Goal: Task Accomplishment & Management: Complete application form

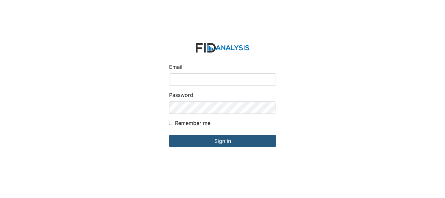
click at [196, 78] on input "Email" at bounding box center [222, 79] width 107 height 12
type input "[EMAIL_ADDRESS][DOMAIN_NAME]"
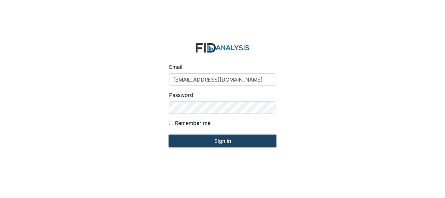
click at [220, 144] on input "Sign in" at bounding box center [222, 141] width 107 height 12
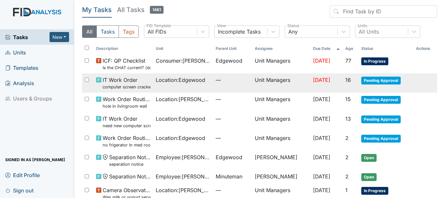
click at [122, 79] on span "IT Work Order computer screen cracked and not working need new one" at bounding box center [127, 83] width 48 height 14
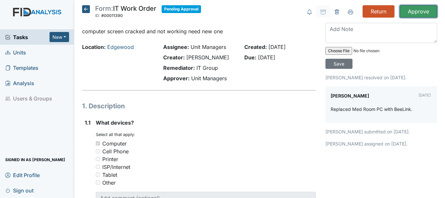
click at [411, 12] on input "Approve" at bounding box center [418, 11] width 37 height 12
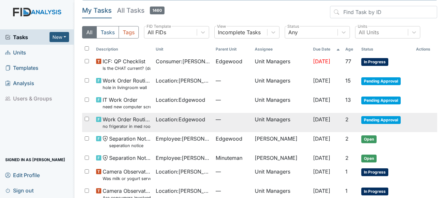
scroll to position [33, 0]
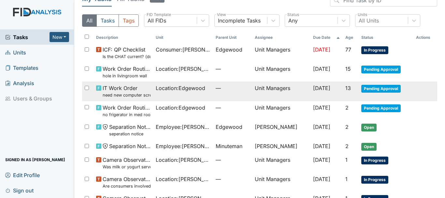
click at [364, 88] on span "Pending Approval" at bounding box center [380, 89] width 39 height 8
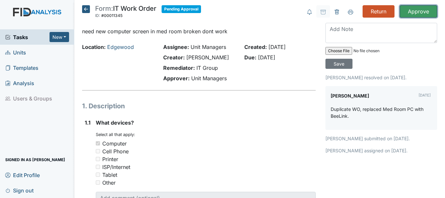
click at [409, 14] on input "Approve" at bounding box center [418, 11] width 37 height 12
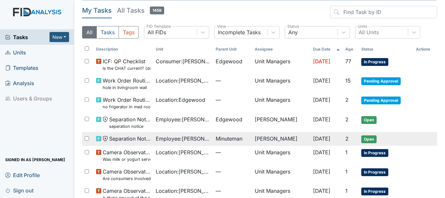
scroll to position [33, 0]
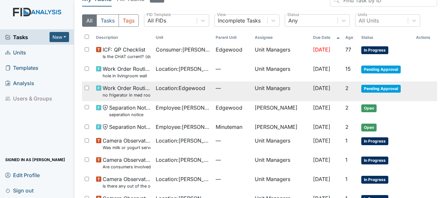
click at [367, 89] on span "Pending Approval" at bounding box center [380, 89] width 39 height 8
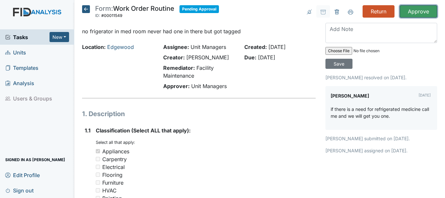
click at [411, 11] on input "Approve" at bounding box center [418, 11] width 37 height 12
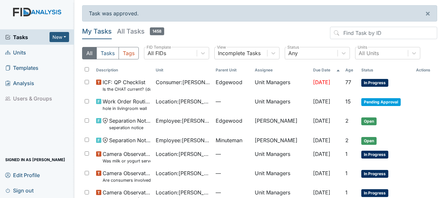
click at [19, 51] on span "Units" at bounding box center [15, 52] width 21 height 10
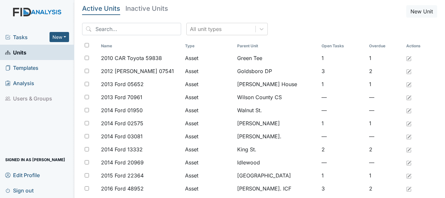
click at [20, 51] on span "Units" at bounding box center [15, 52] width 21 height 10
click at [17, 36] on span "Tasks" at bounding box center [27, 37] width 44 height 8
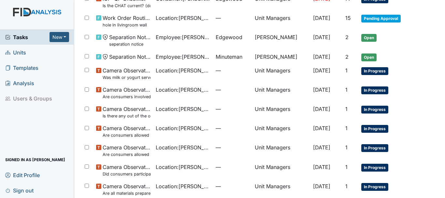
scroll to position [12, 0]
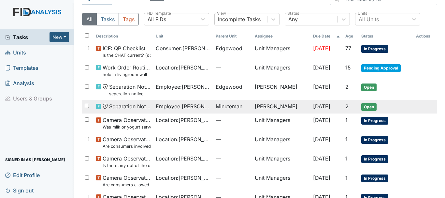
click at [165, 108] on span "Employee : [PERSON_NAME]" at bounding box center [183, 106] width 54 height 8
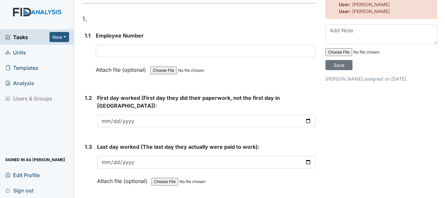
scroll to position [98, 0]
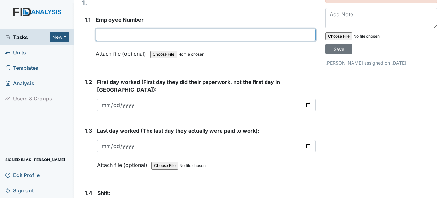
click at [145, 37] on input "text" at bounding box center [206, 35] width 220 height 12
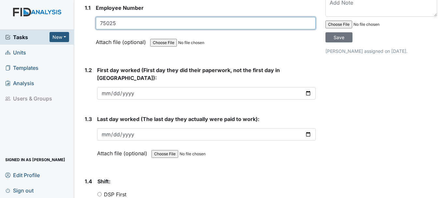
scroll to position [130, 0]
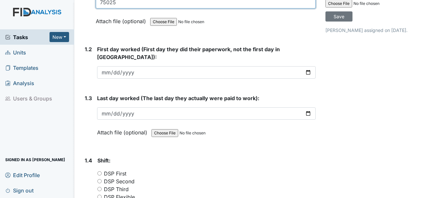
type input "75025"
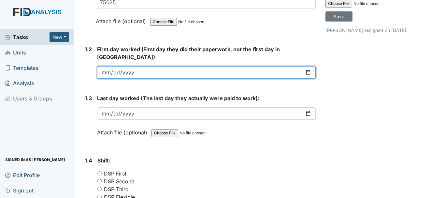
click at [112, 66] on input "date" at bounding box center [206, 72] width 219 height 12
drag, startPoint x: 111, startPoint y: 64, endPoint x: 107, endPoint y: 65, distance: 4.3
click at [109, 66] on input "date" at bounding box center [206, 72] width 219 height 12
click at [106, 66] on input "date" at bounding box center [206, 72] width 219 height 12
type input "2025-01-23"
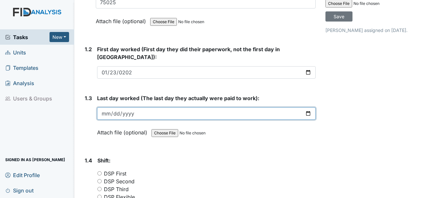
click at [111, 107] on input "date" at bounding box center [206, 113] width 219 height 12
type input "2025-07-18"
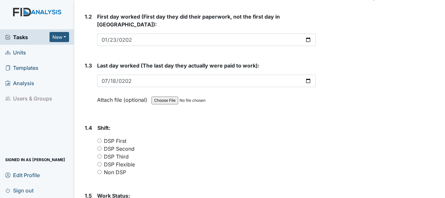
click at [99, 138] on input "DSP First" at bounding box center [99, 140] width 4 height 4
radio input "true"
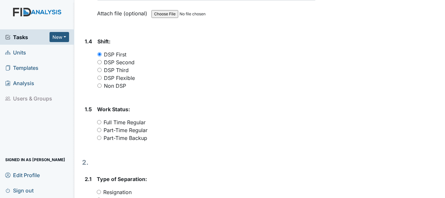
scroll to position [261, 0]
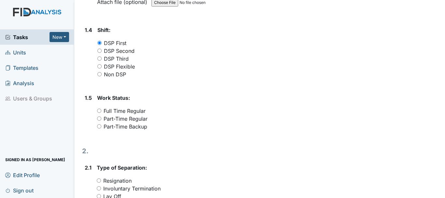
click at [100, 116] on input "Part-Time Regular" at bounding box center [99, 118] width 4 height 4
radio input "true"
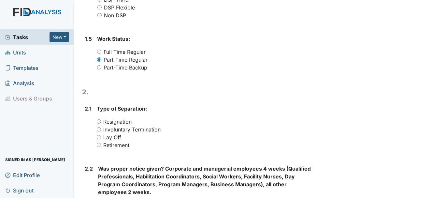
scroll to position [358, 0]
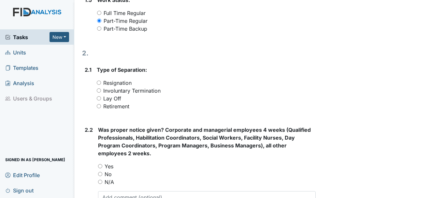
click at [99, 80] on input "Resignation" at bounding box center [99, 82] width 4 height 4
radio input "true"
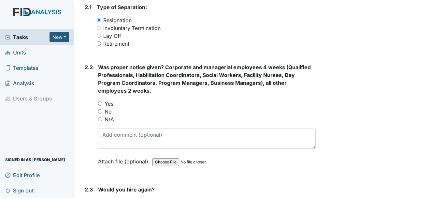
scroll to position [424, 0]
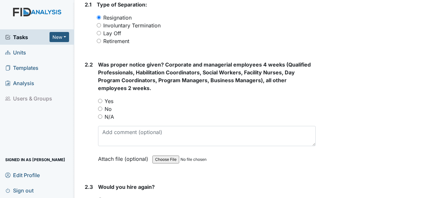
click at [99, 107] on input "No" at bounding box center [100, 109] width 4 height 4
radio input "true"
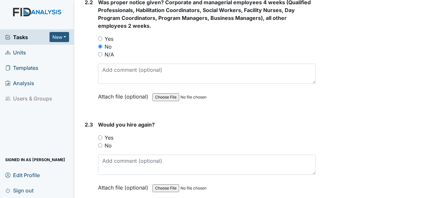
scroll to position [489, 0]
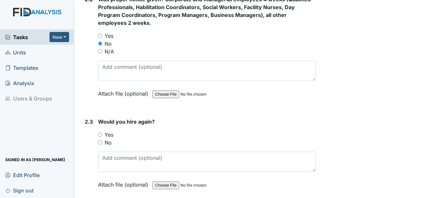
click at [101, 140] on input "No" at bounding box center [100, 142] width 4 height 4
radio input "true"
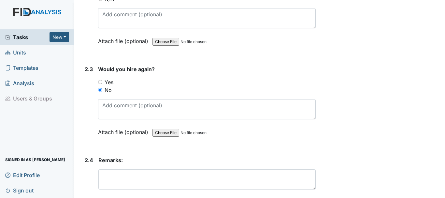
scroll to position [547, 0]
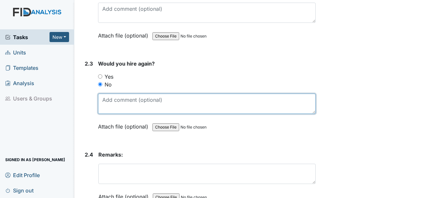
click at [127, 95] on textarea at bounding box center [207, 104] width 218 height 20
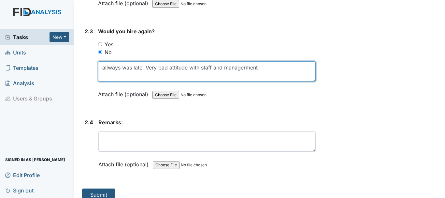
scroll to position [579, 0]
type textarea "allways was late. Very bad attitude with staff and managerment"
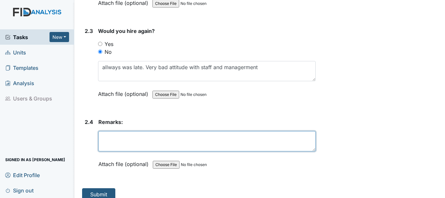
click at [128, 137] on textarea at bounding box center [206, 141] width 217 height 20
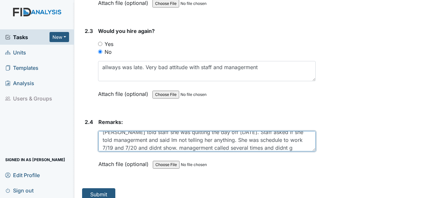
scroll to position [13, 0]
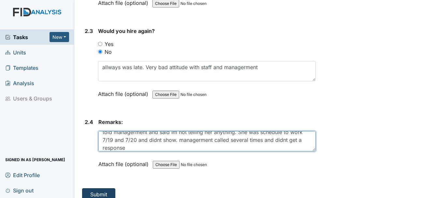
type textarea "Aniah Williams told staff she was quitting the day off 7/18/2025. Staff asked i…"
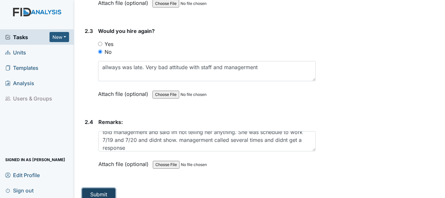
click at [96, 188] on button "Submit" at bounding box center [98, 194] width 33 height 12
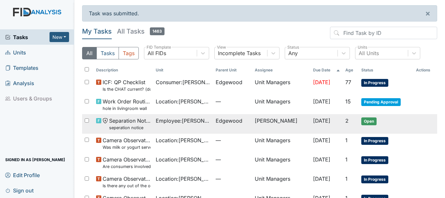
click at [156, 120] on span "Employee : [PERSON_NAME]" at bounding box center [183, 121] width 54 height 8
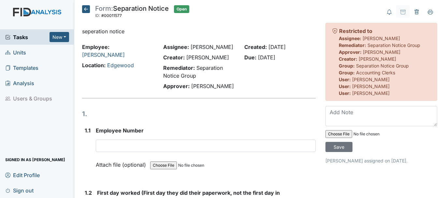
scroll to position [65, 0]
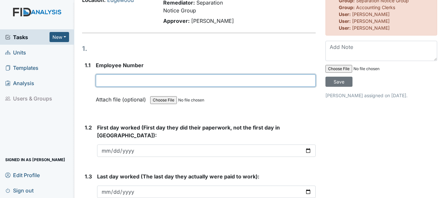
click at [151, 80] on input "text" at bounding box center [206, 80] width 220 height 12
type input "6"
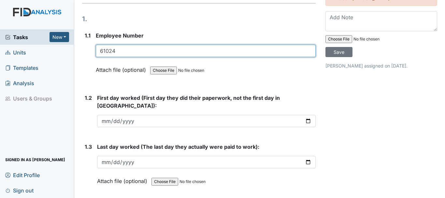
scroll to position [130, 0]
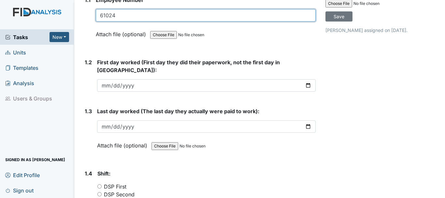
type input "61024"
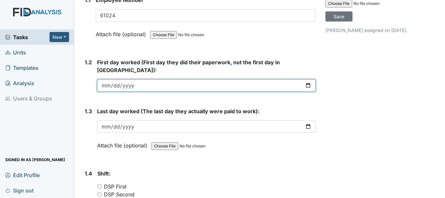
click at [108, 79] on input "date" at bounding box center [206, 85] width 219 height 12
type input "2025-06-17"
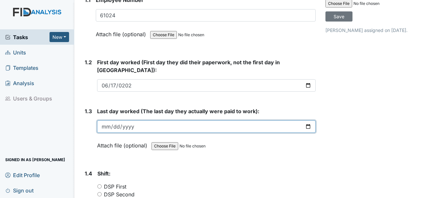
click at [122, 120] on input "date" at bounding box center [206, 126] width 219 height 12
click at [108, 120] on input "date" at bounding box center [206, 126] width 219 height 12
type input "2025-07-05"
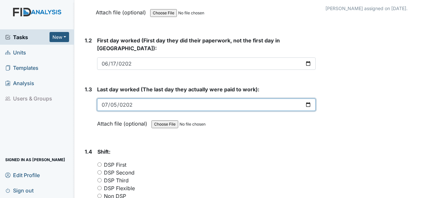
scroll to position [196, 0]
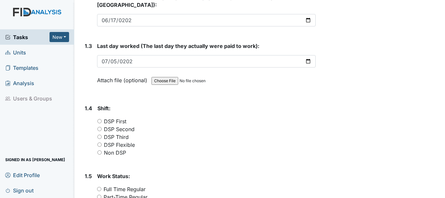
click at [100, 119] on input "DSP First" at bounding box center [99, 121] width 4 height 4
radio input "true"
click at [100, 195] on input "Part-Time Regular" at bounding box center [99, 197] width 4 height 4
radio input "true"
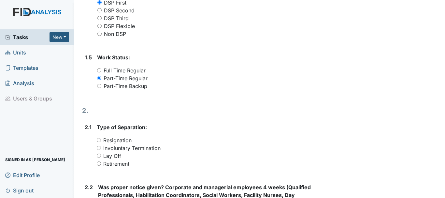
scroll to position [326, 0]
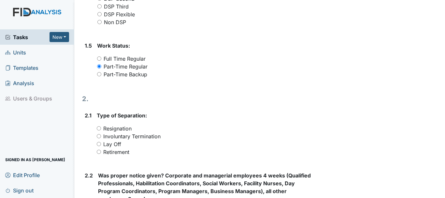
click at [100, 126] on input "Resignation" at bounding box center [99, 128] width 4 height 4
radio input "true"
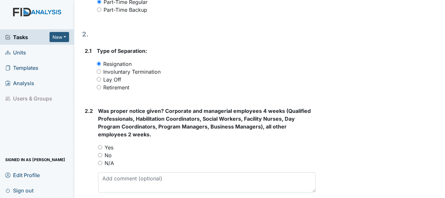
scroll to position [391, 0]
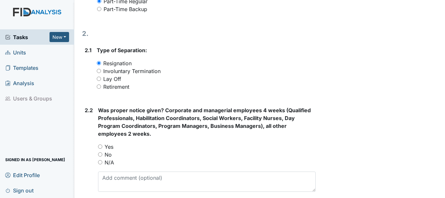
click at [99, 152] on input "No" at bounding box center [100, 154] width 4 height 4
radio input "true"
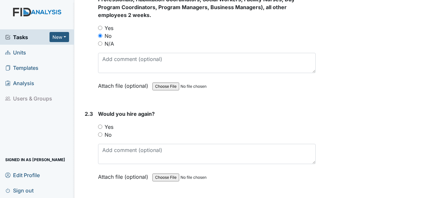
scroll to position [521, 0]
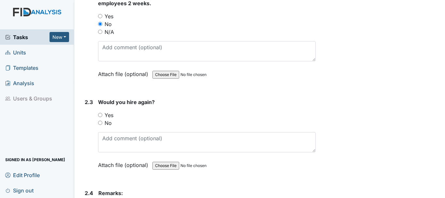
click at [100, 121] on input "No" at bounding box center [100, 123] width 4 height 4
radio input "true"
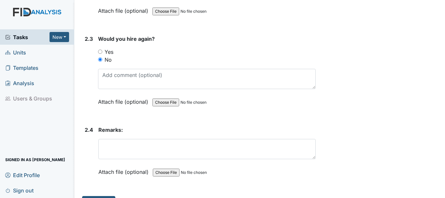
scroll to position [587, 0]
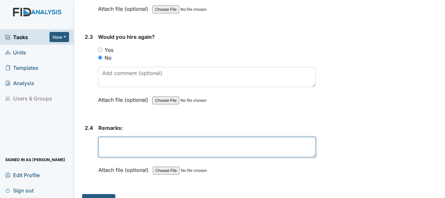
click at [121, 140] on textarea at bounding box center [206, 147] width 217 height 20
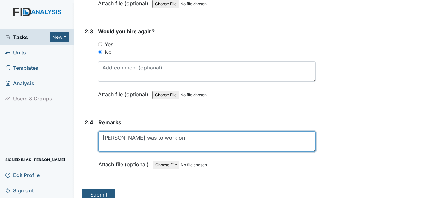
scroll to position [592, 0]
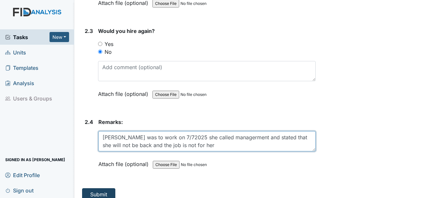
type textarea "Quintella was to work on 7/72025 she called managerment and stated that she wil…"
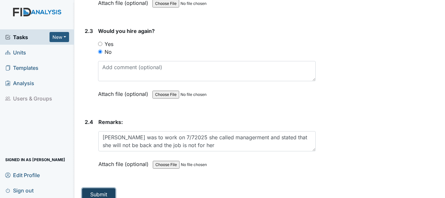
click at [97, 188] on button "Submit" at bounding box center [98, 194] width 33 height 12
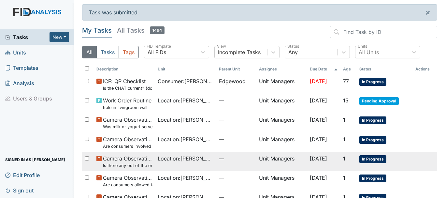
scroll to position [99, 0]
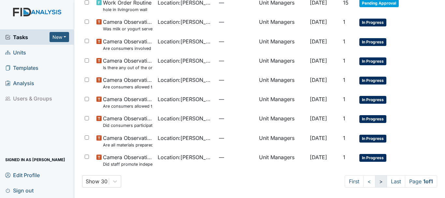
click at [375, 183] on link ">" at bounding box center [381, 181] width 12 height 12
click at [363, 182] on link "<" at bounding box center [369, 181] width 12 height 12
